Goal: Task Accomplishment & Management: Use online tool/utility

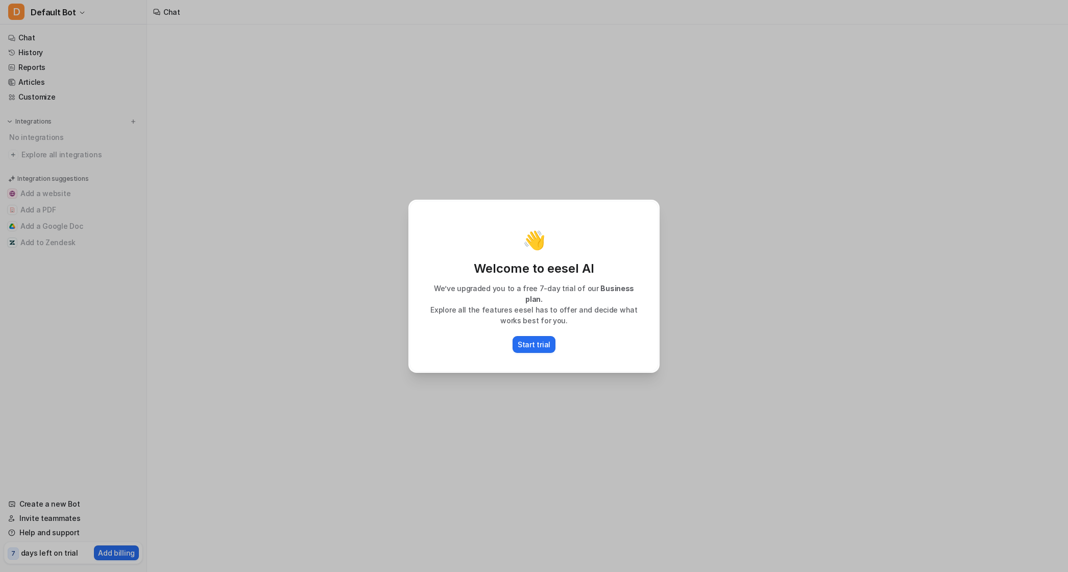
click at [534, 359] on div "👋 Welcome to eesel AI We’ve upgraded you to a free 7-day trial of our Business …" at bounding box center [534, 286] width 249 height 171
click at [536, 343] on p "Start trial" at bounding box center [534, 344] width 33 height 11
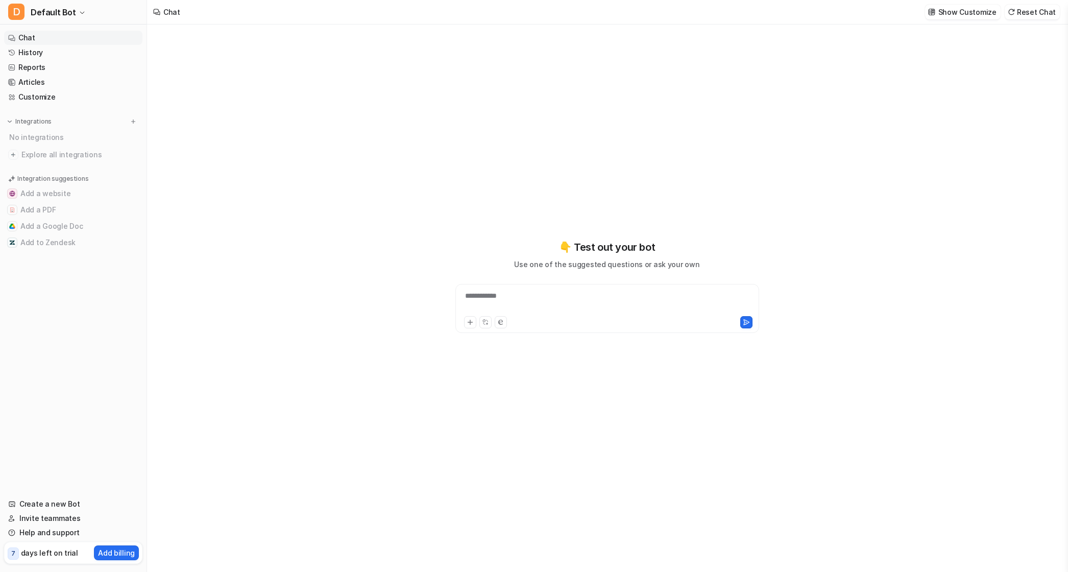
type textarea "**********"
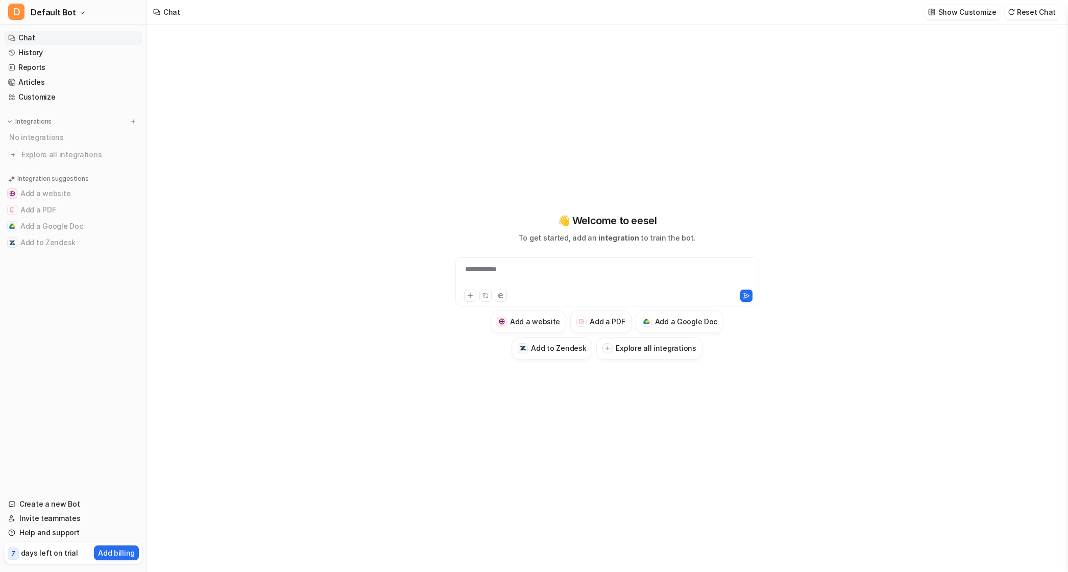
click at [724, 276] on div "**********" at bounding box center [607, 275] width 299 height 23
